Goal: Task Accomplishment & Management: Manage account settings

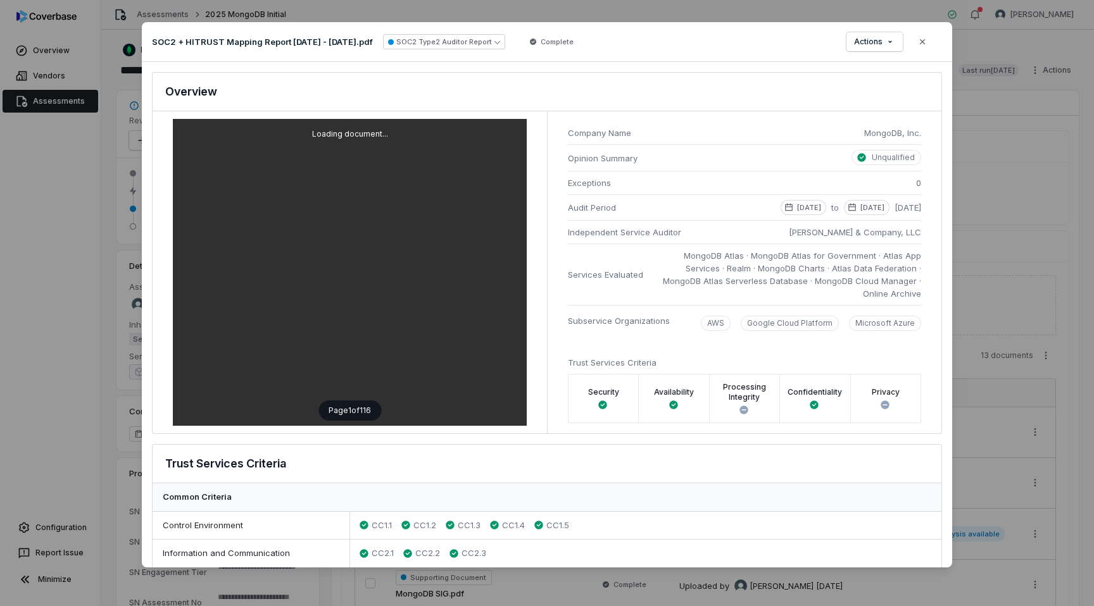
scroll to position [142, 0]
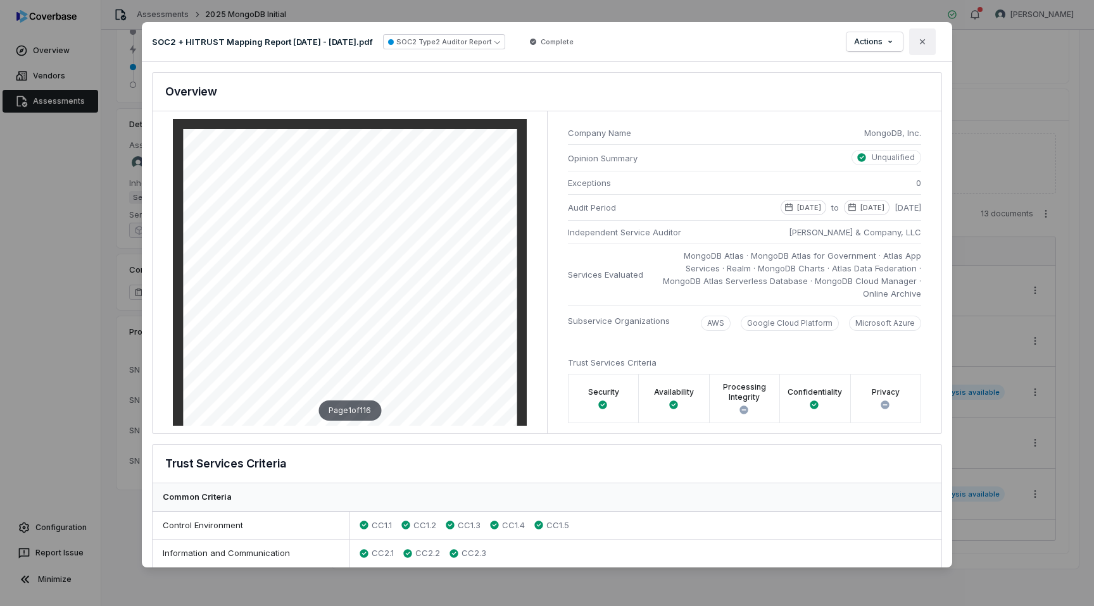
click at [923, 44] on icon "button" at bounding box center [922, 42] width 10 height 10
type textarea "*"
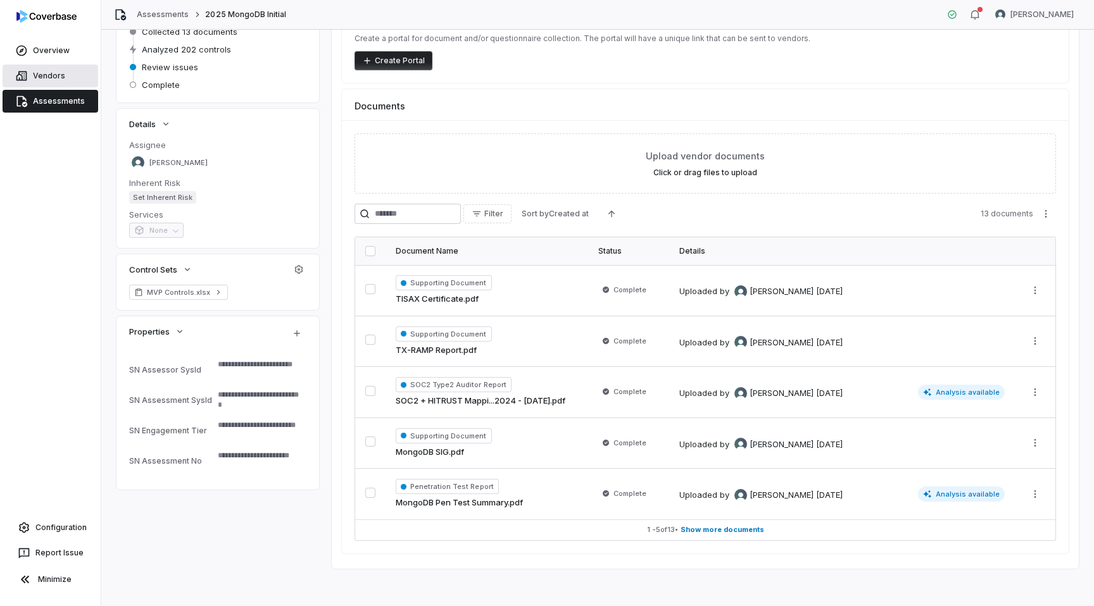
click at [51, 79] on link "Vendors" at bounding box center [51, 76] width 96 height 23
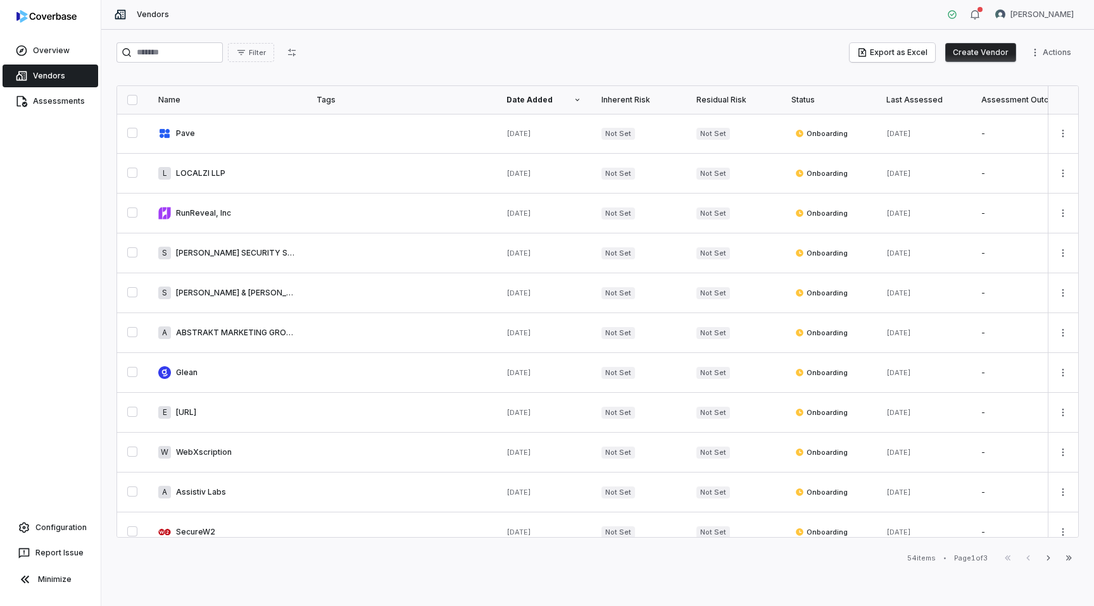
click at [975, 57] on button "Create Vendor" at bounding box center [980, 52] width 71 height 19
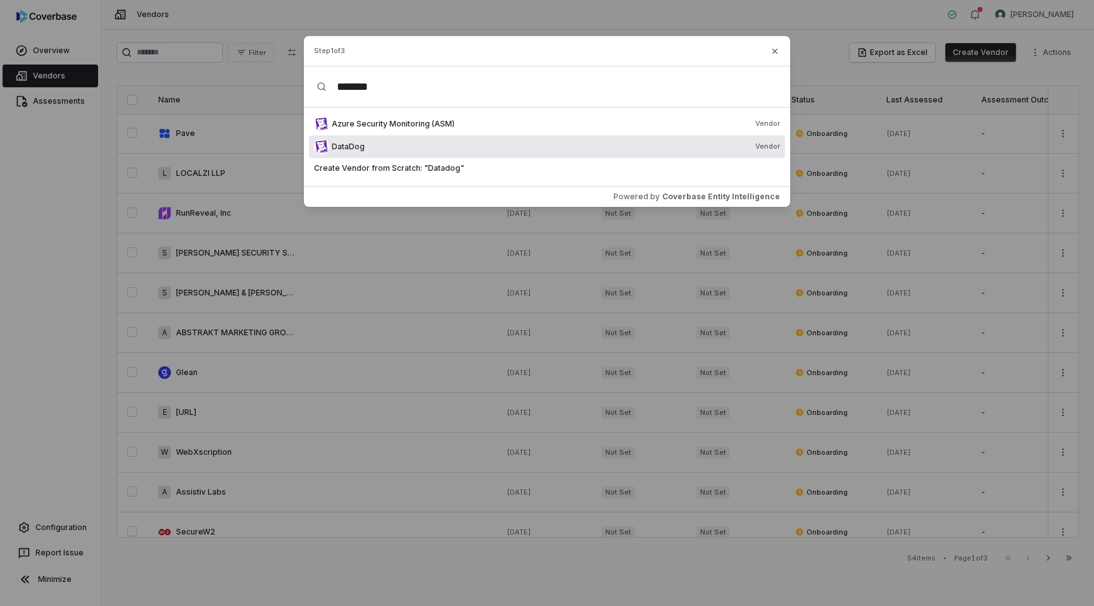
type input "*******"
click at [465, 146] on div "DataDog Vendor" at bounding box center [556, 147] width 448 height 10
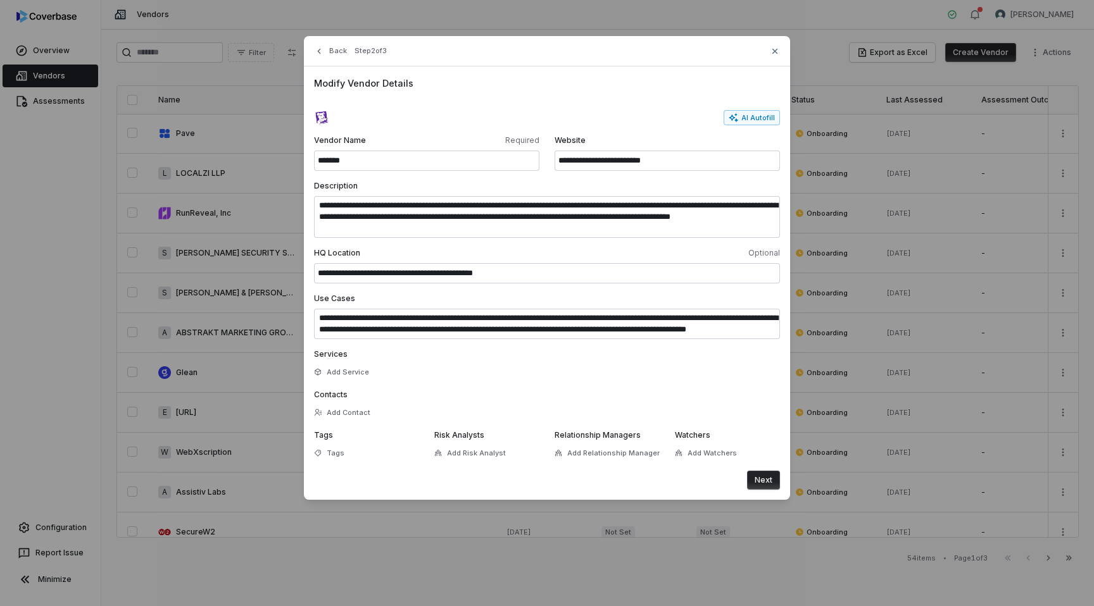
scroll to position [11, 0]
click at [763, 481] on button "Next" at bounding box center [763, 480] width 33 height 19
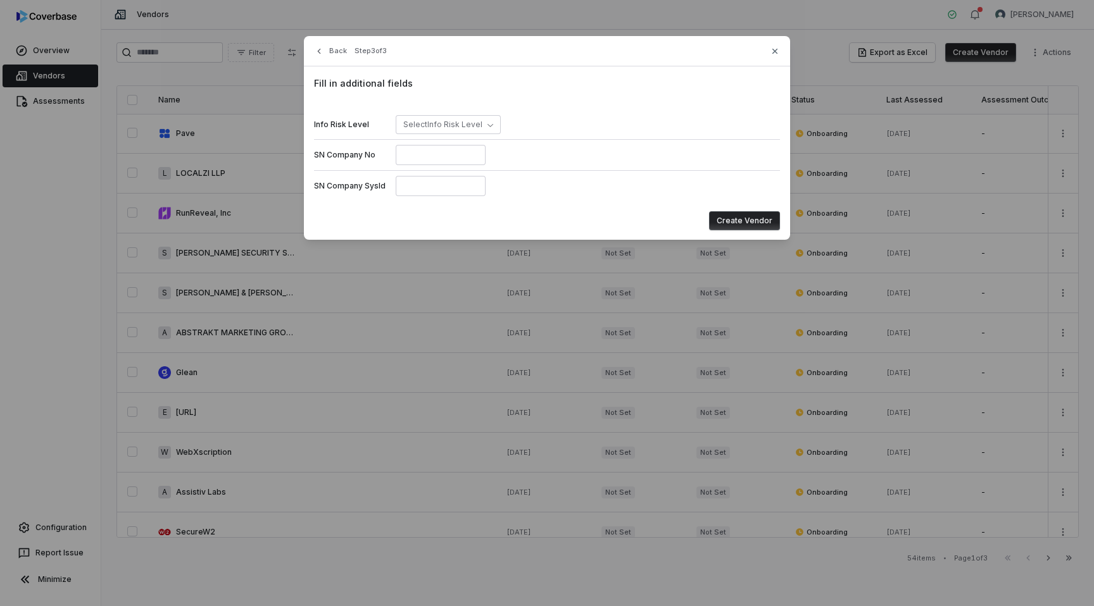
click at [752, 220] on button "Create Vendor" at bounding box center [744, 220] width 71 height 19
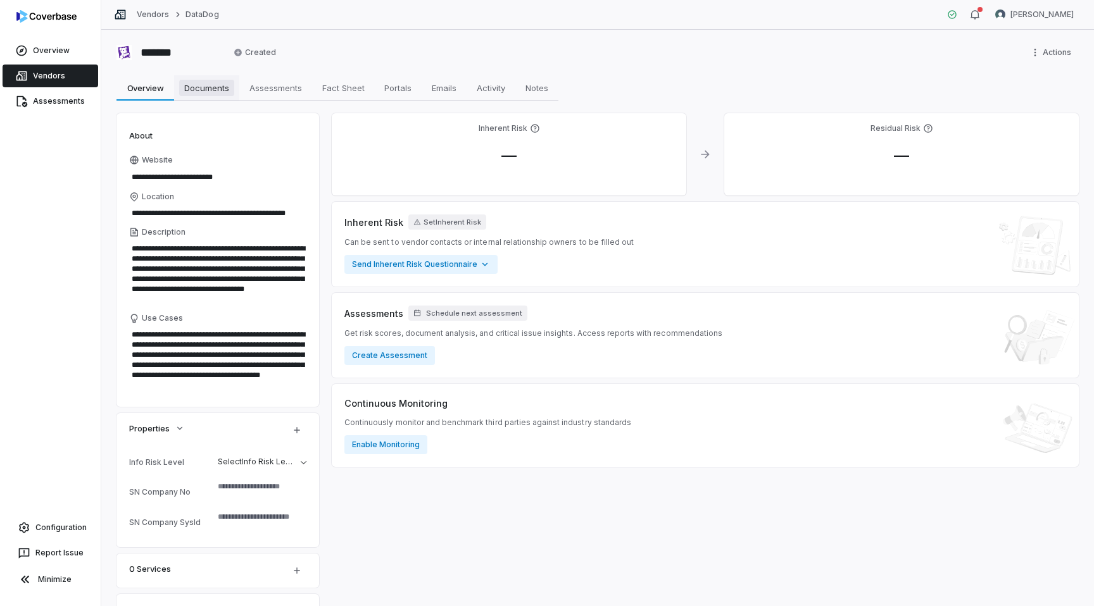
click at [218, 92] on span "Documents" at bounding box center [206, 88] width 55 height 16
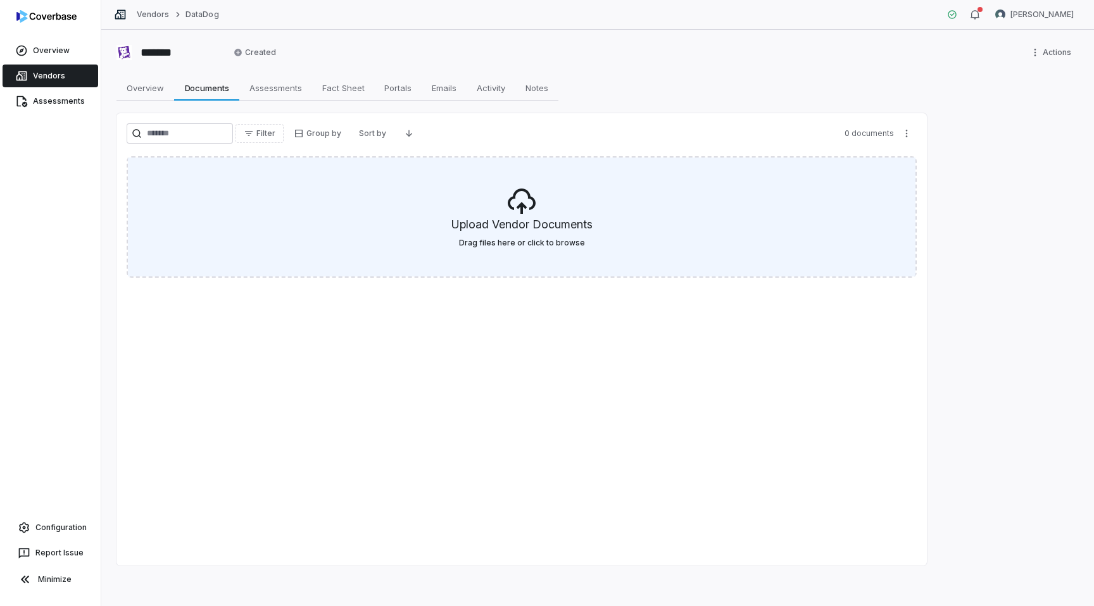
click at [559, 247] on label "Drag files here or click to browse" at bounding box center [522, 243] width 126 height 10
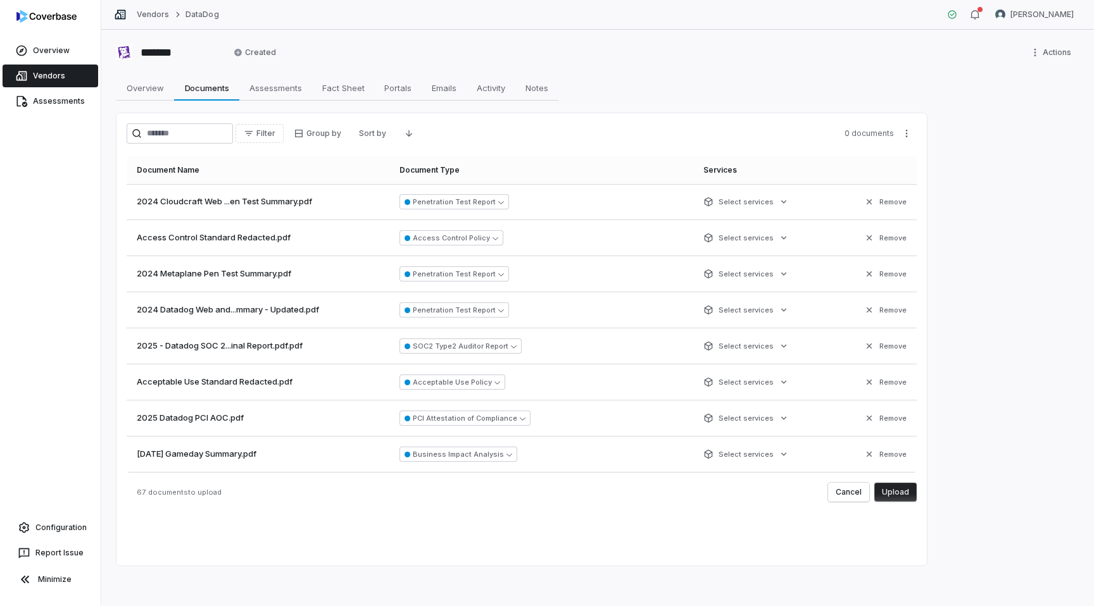
click at [892, 494] on button "Upload" at bounding box center [895, 492] width 42 height 19
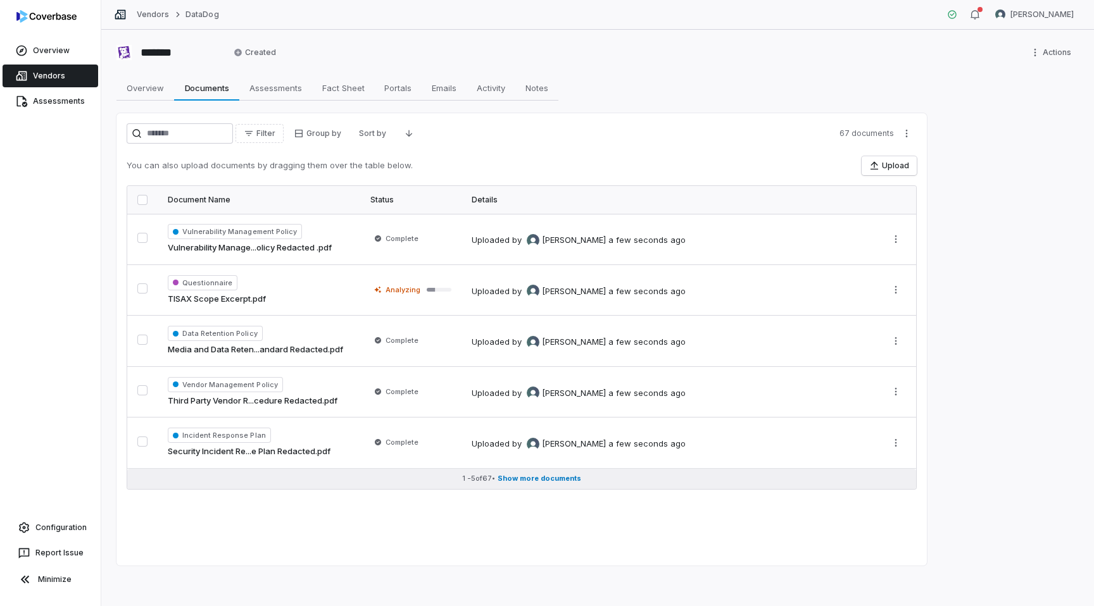
click at [551, 481] on span "Show more documents" at bounding box center [539, 478] width 84 height 9
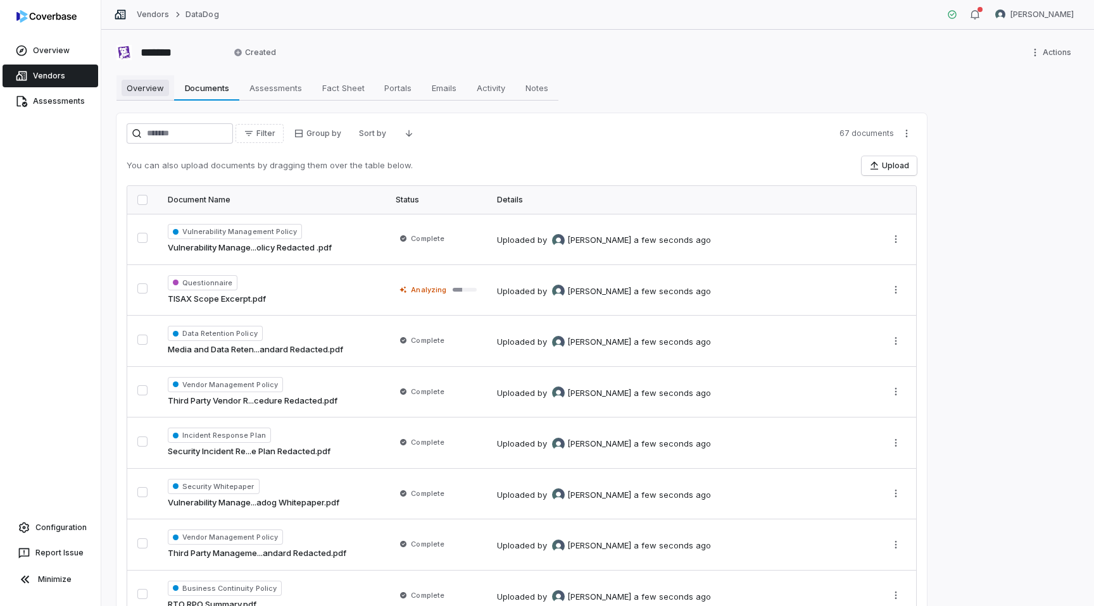
click at [129, 94] on span "Overview" at bounding box center [145, 88] width 47 height 16
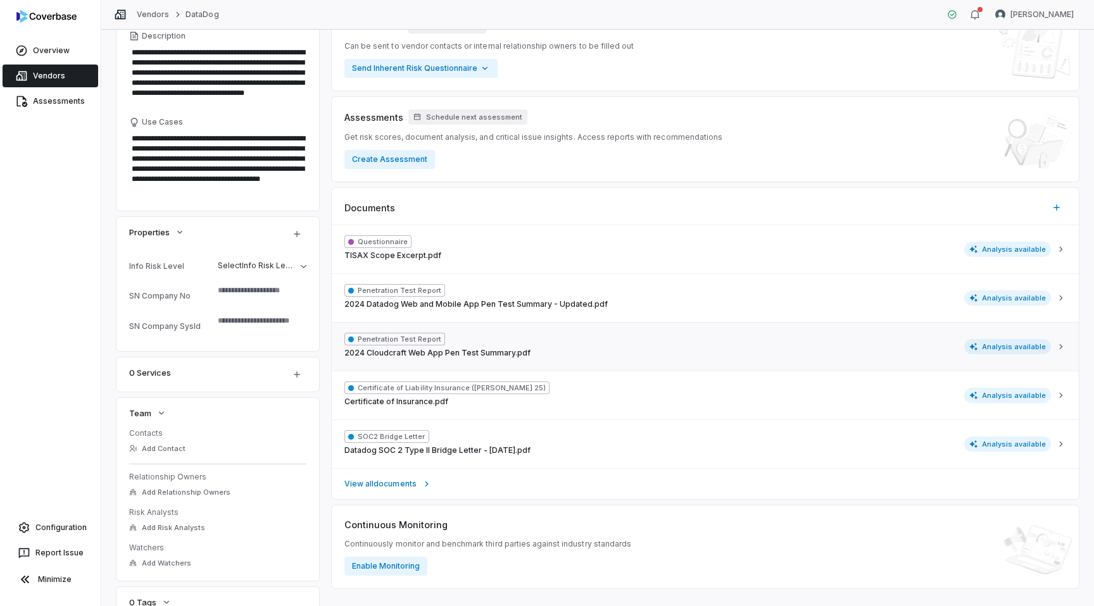
scroll to position [216, 0]
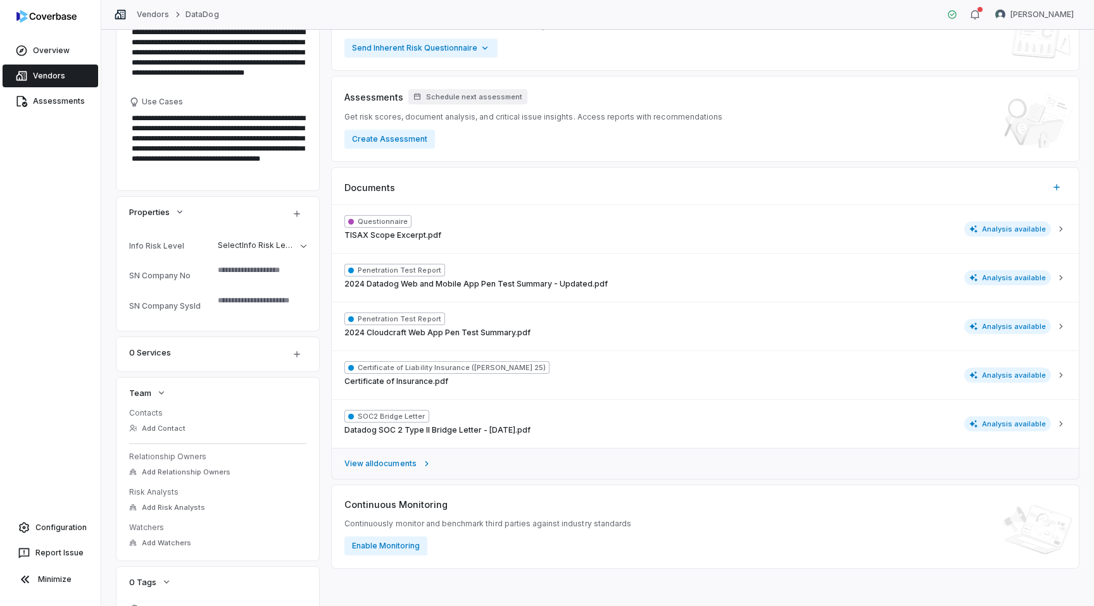
click at [475, 467] on link "View all documents" at bounding box center [705, 463] width 747 height 31
type textarea "*"
